Goal: Transaction & Acquisition: Purchase product/service

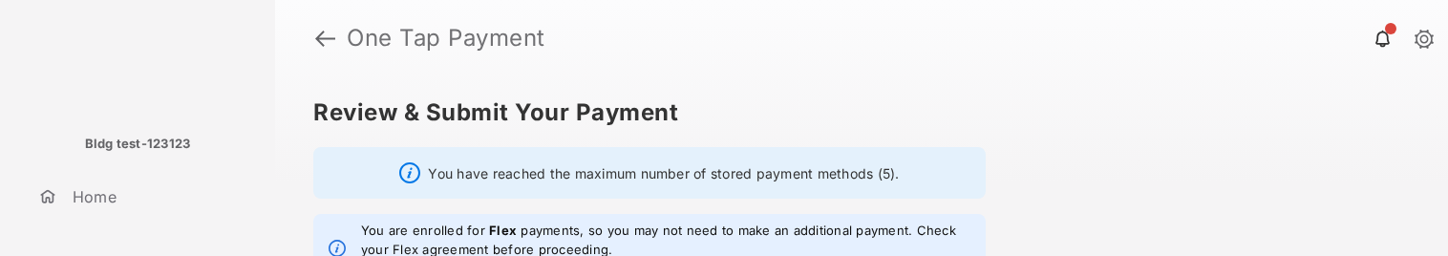
scroll to position [102, 0]
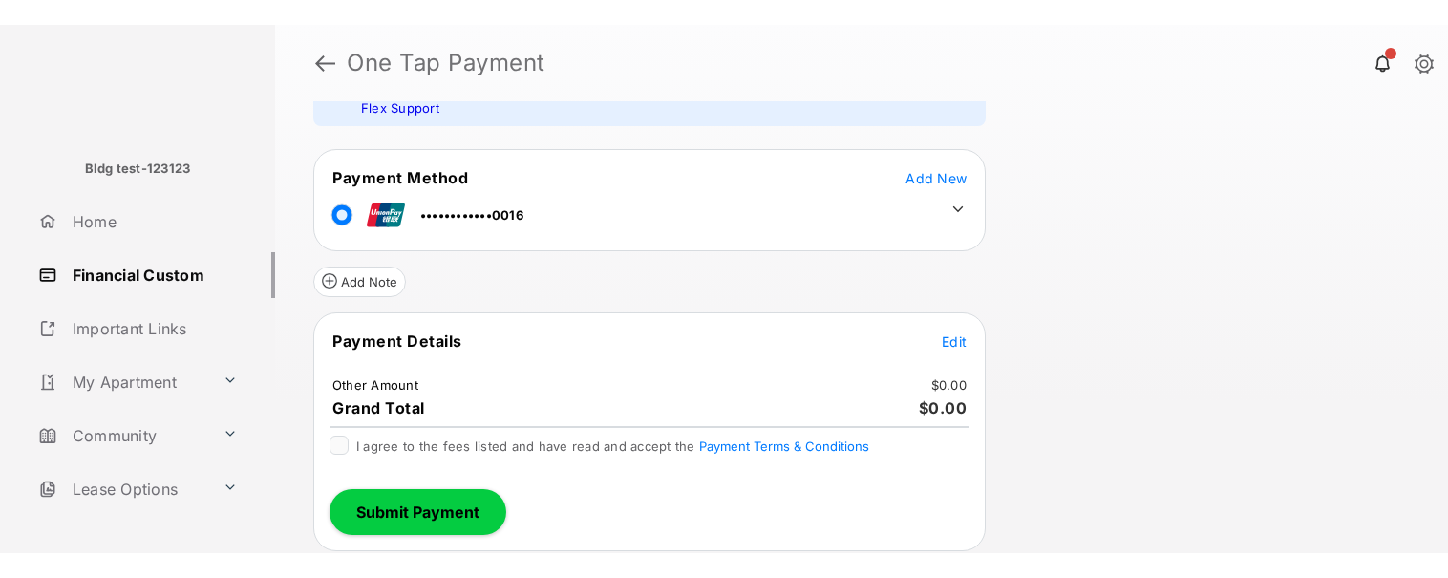
scroll to position [134, 0]
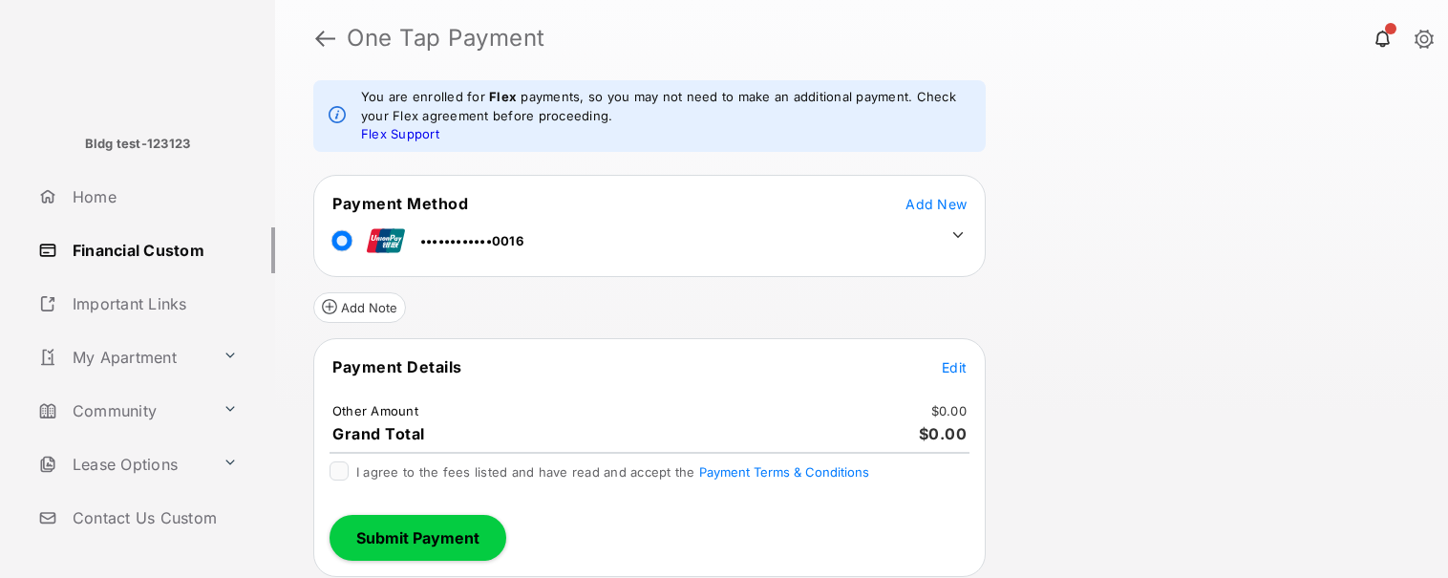
click at [962, 255] on span "Edit" at bounding box center [954, 367] width 25 height 16
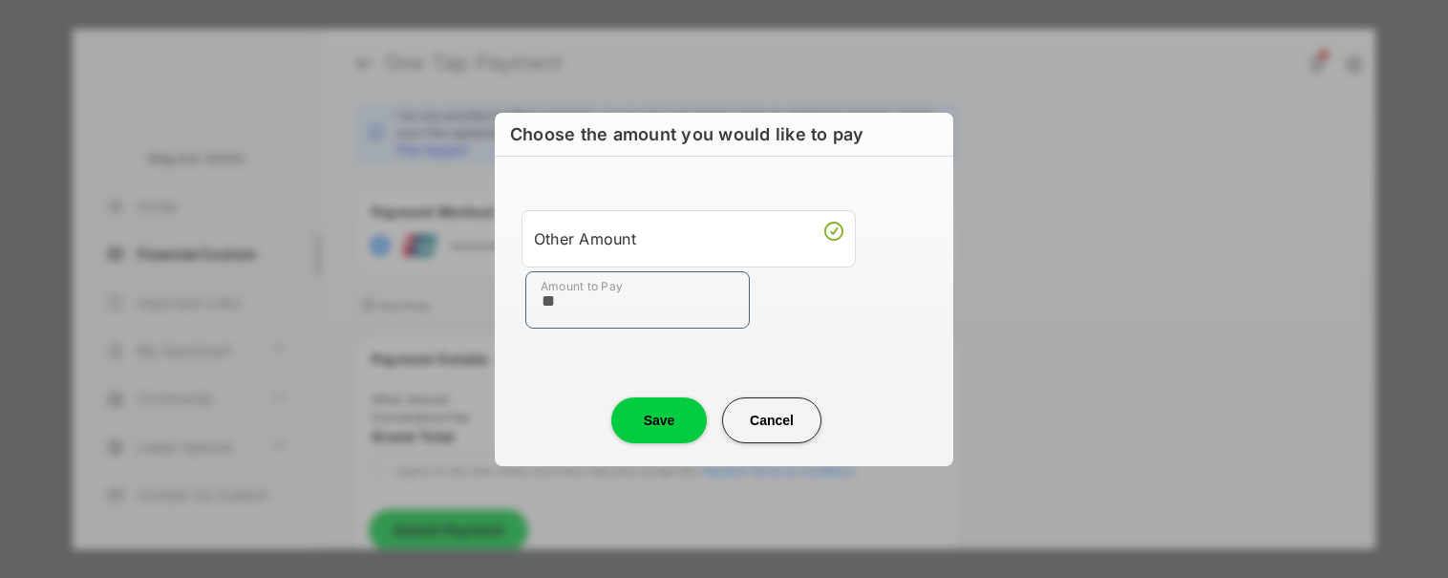
type input "**"
click at [638, 255] on button "Save" at bounding box center [659, 420] width 96 height 46
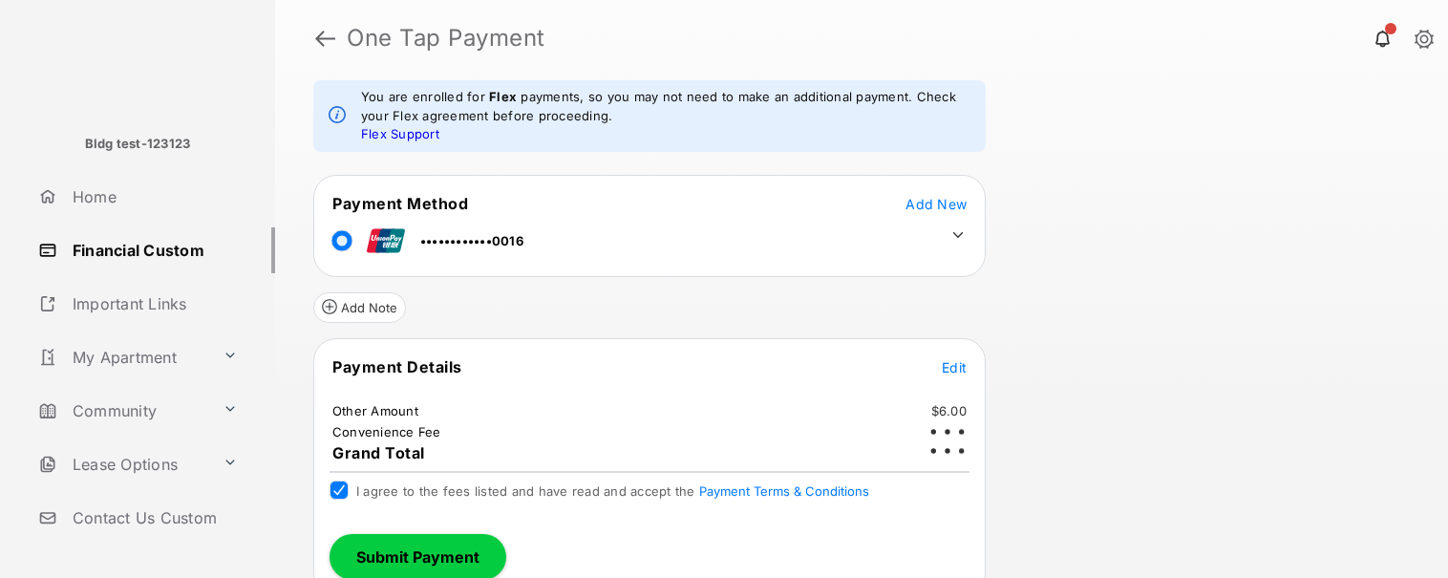
click at [450, 255] on button "Submit Payment" at bounding box center [418, 557] width 177 height 46
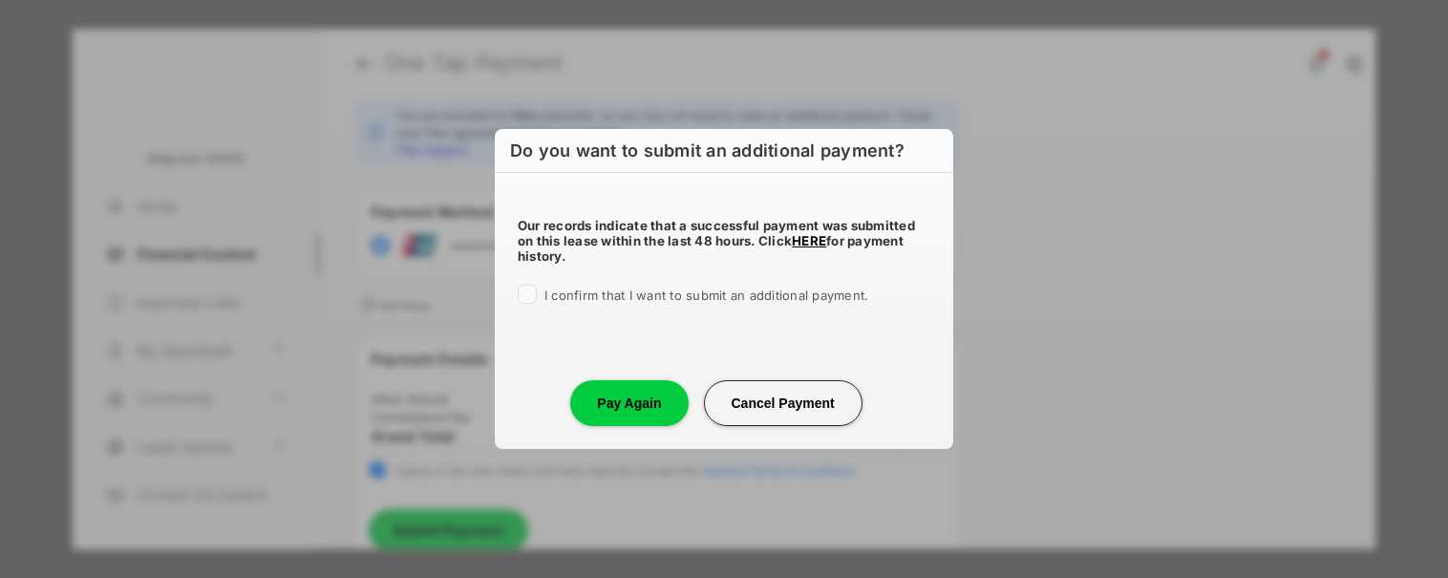
click at [518, 255] on div at bounding box center [527, 294] width 19 height 19
click at [645, 255] on button "Pay Again" at bounding box center [628, 403] width 117 height 46
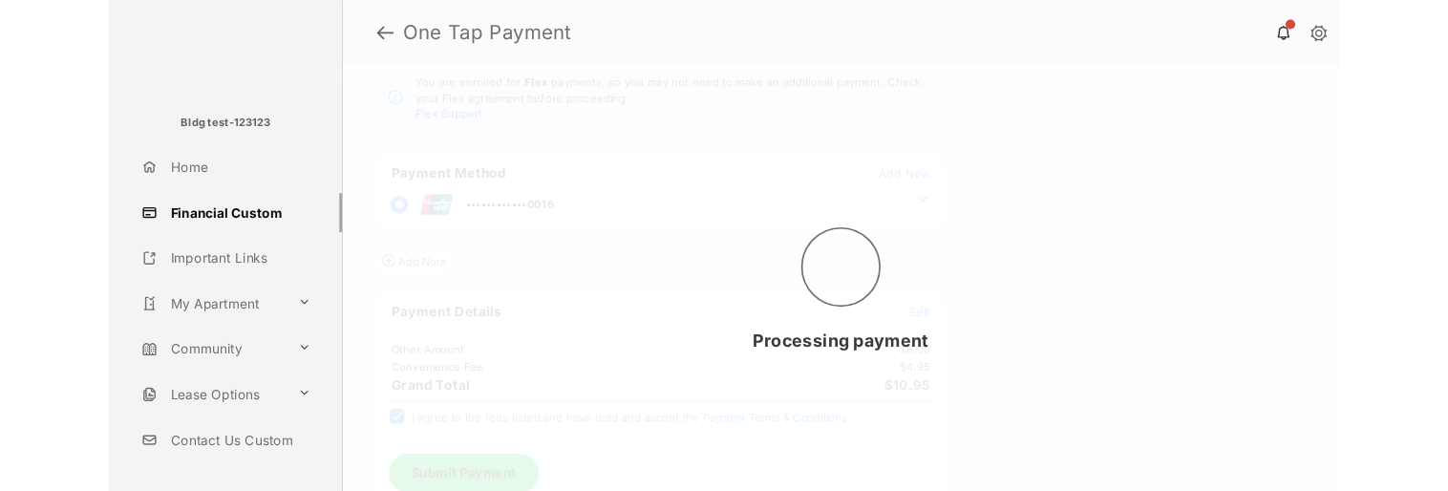
scroll to position [0, 0]
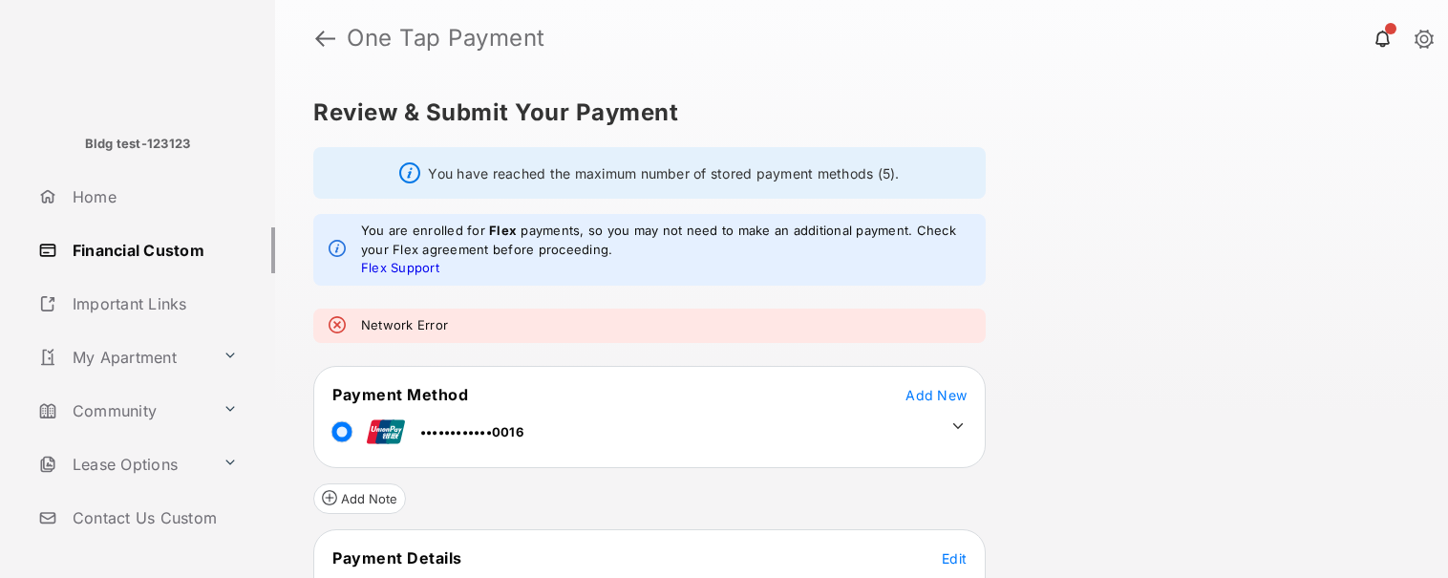
click at [1222, 255] on div "Review & Submit Your Payment You have reached the maximum number of stored paym…" at bounding box center [861, 326] width 1173 height 501
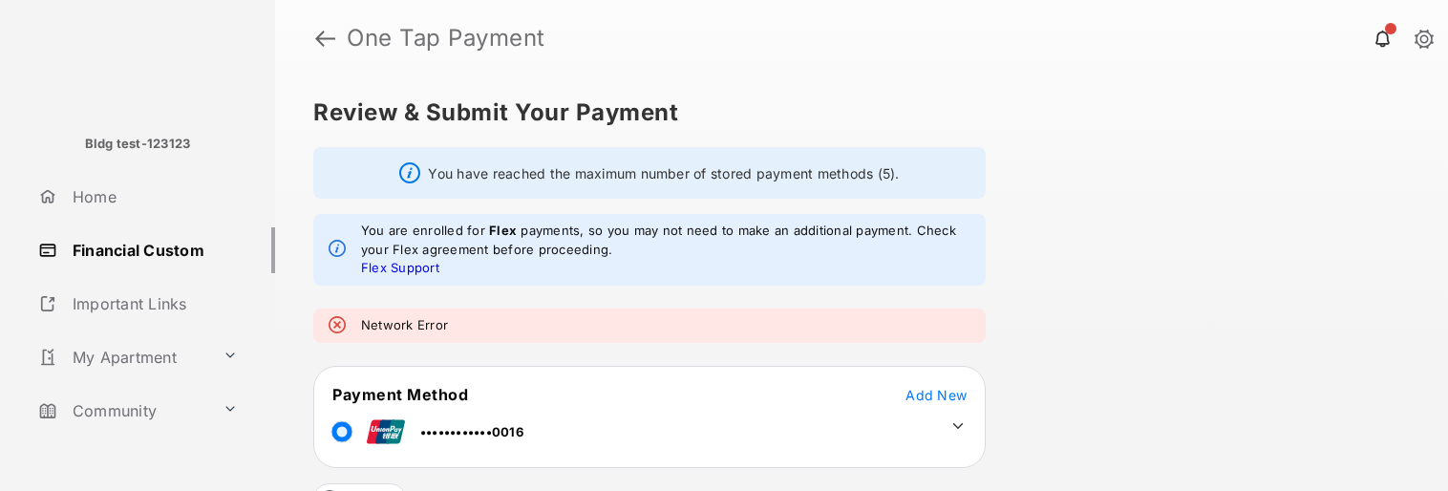
click at [1220, 255] on div "Review & Submit Your Payment You have reached the maximum number of stored paym…" at bounding box center [861, 283] width 1173 height 415
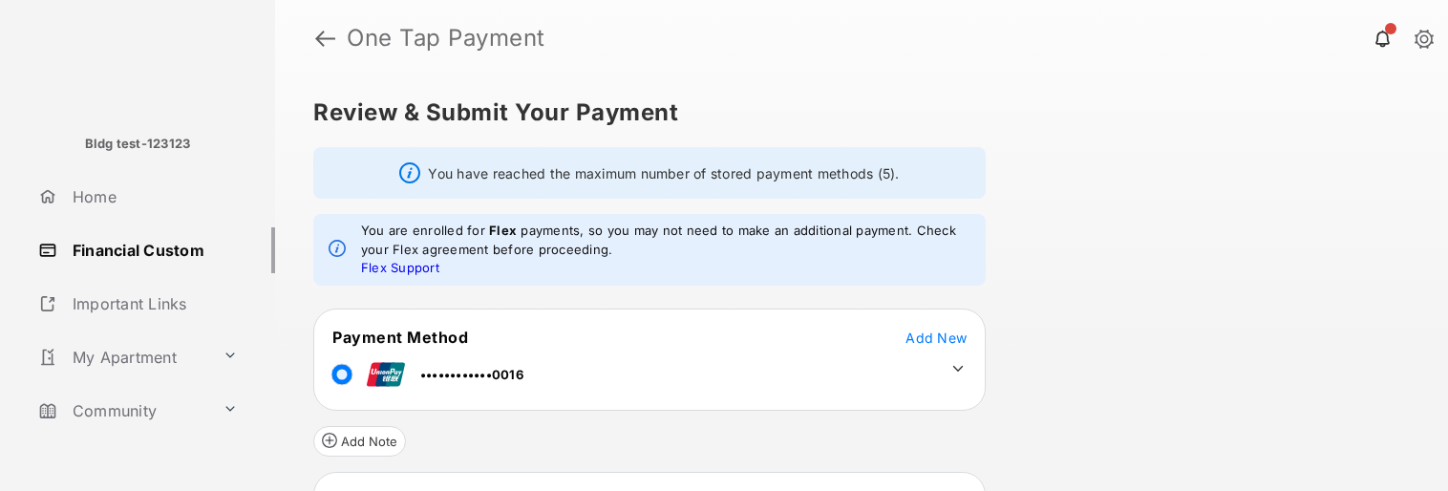
scroll to position [221, 0]
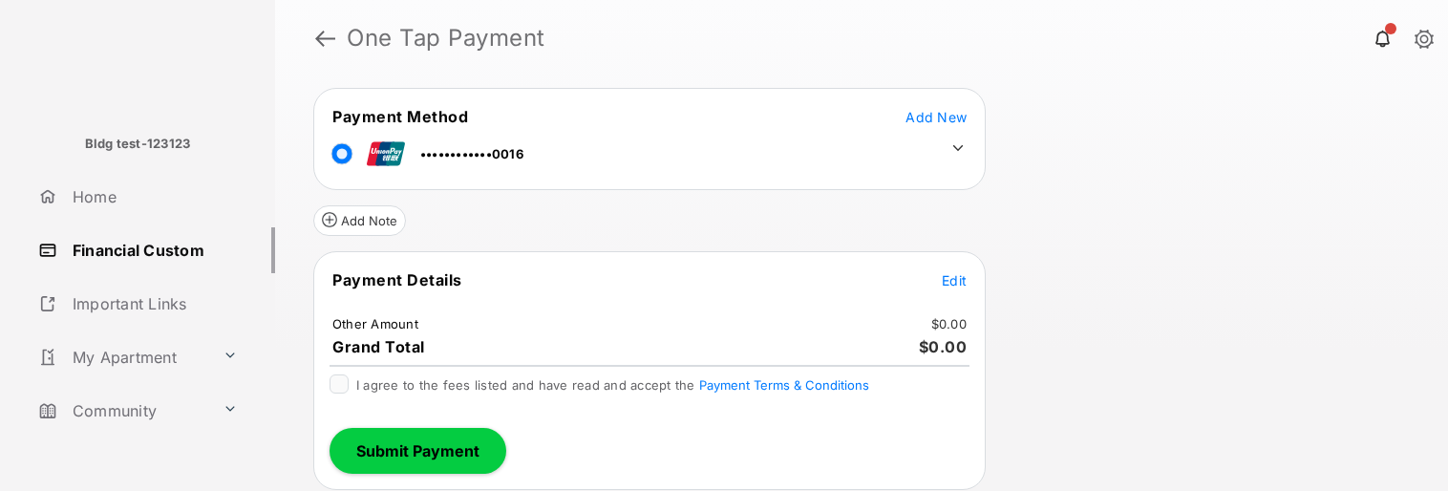
click at [952, 267] on table "Payment Details Edit Other Amount $0.00 Grand Total $0.00" at bounding box center [649, 313] width 671 height 92
click at [953, 281] on span "Edit" at bounding box center [954, 280] width 25 height 16
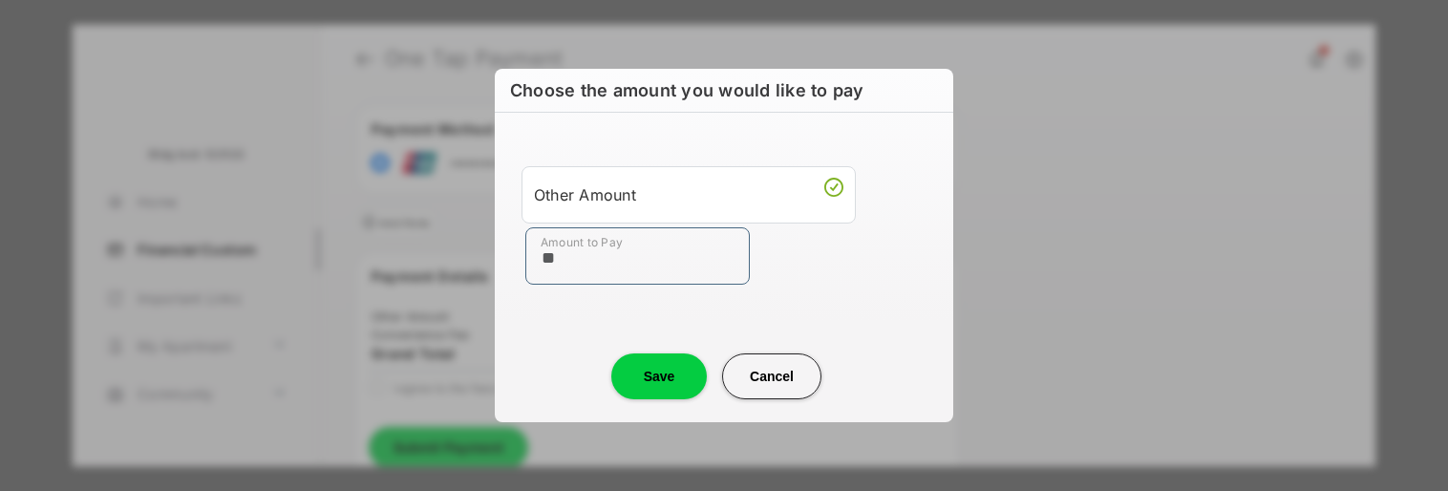
type input "**"
click at [656, 377] on button "Save" at bounding box center [659, 376] width 96 height 46
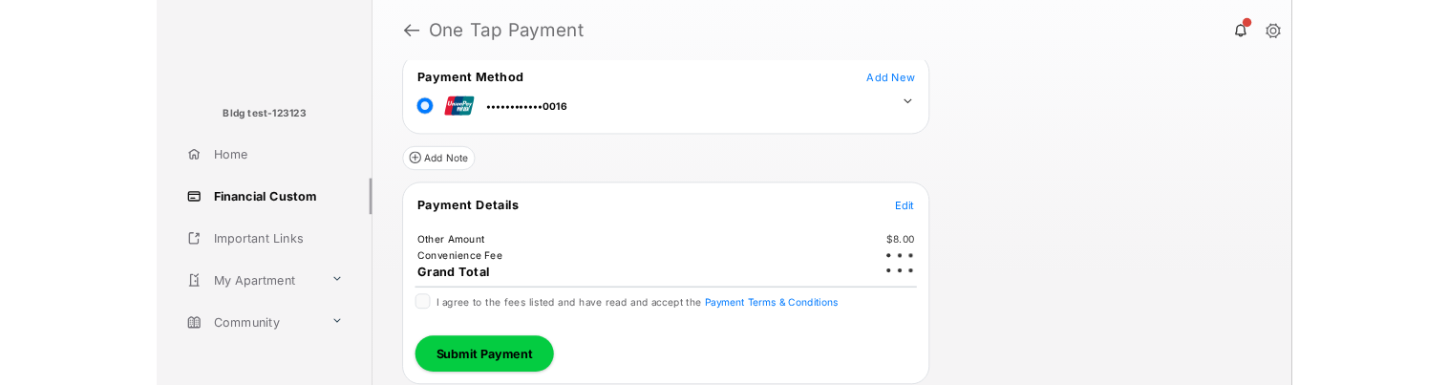
scroll to position [239, 0]
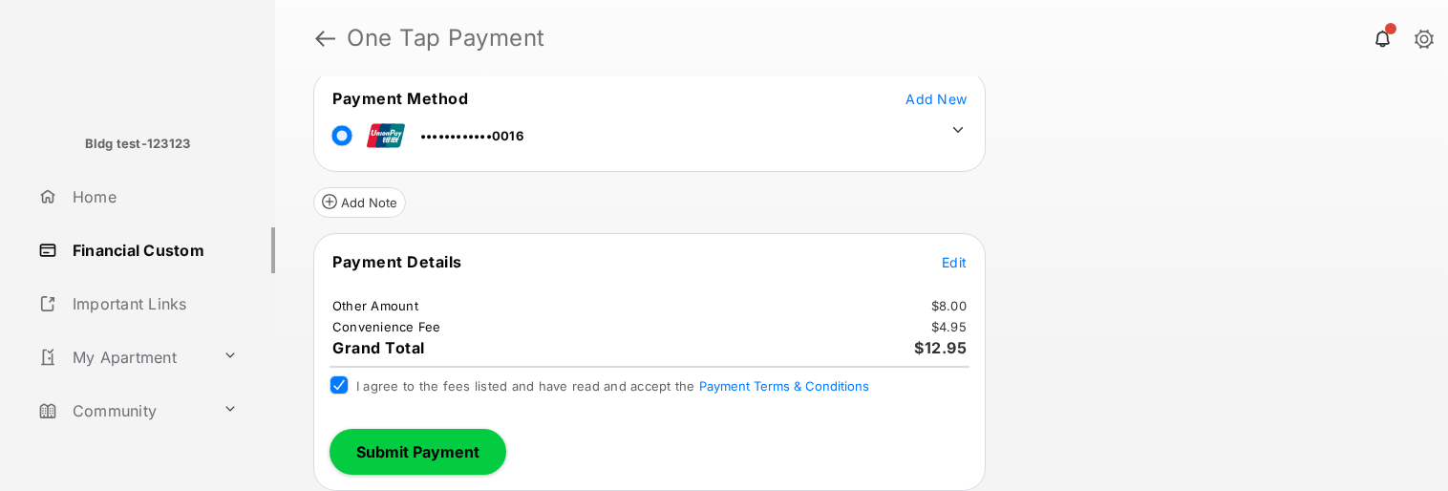
click at [435, 445] on button "Submit Payment" at bounding box center [418, 452] width 177 height 46
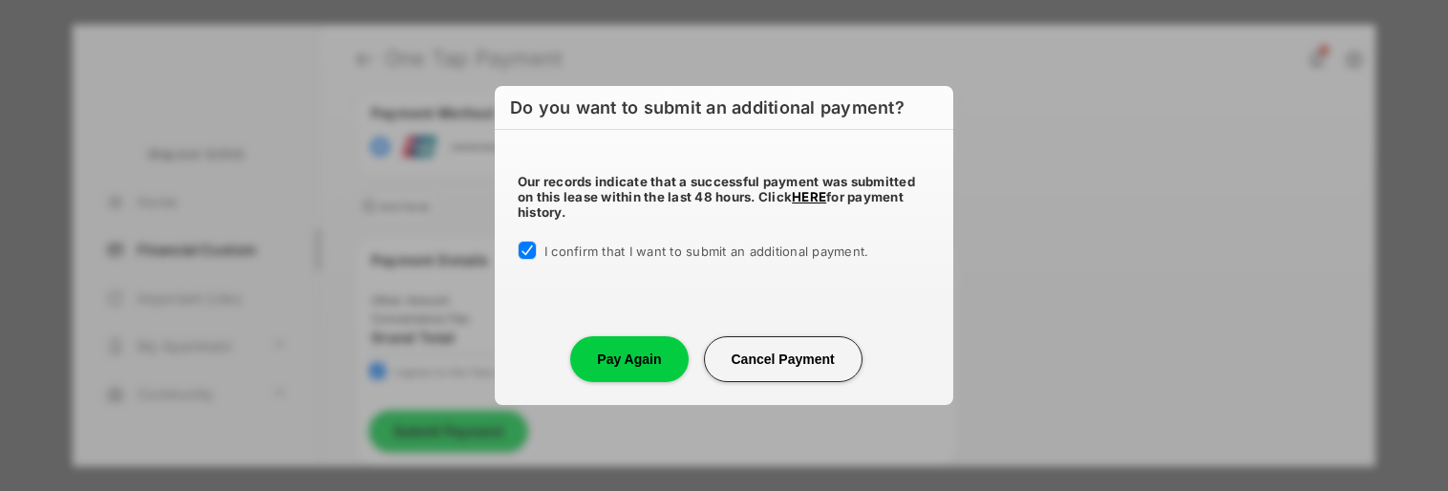
click at [650, 366] on button "Pay Again" at bounding box center [628, 359] width 117 height 46
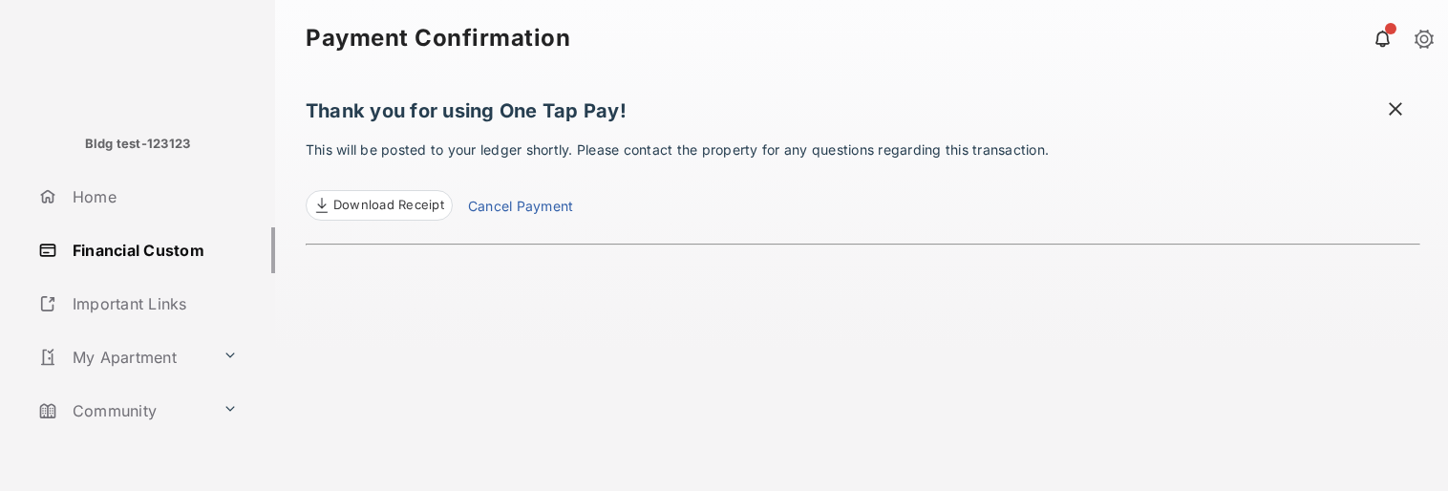
click at [560, 396] on div "Thank you for using One Tap Pay! This will be posted to your ledger shortly. Pl…" at bounding box center [863, 283] width 1115 height 415
